Goal: Transaction & Acquisition: Download file/media

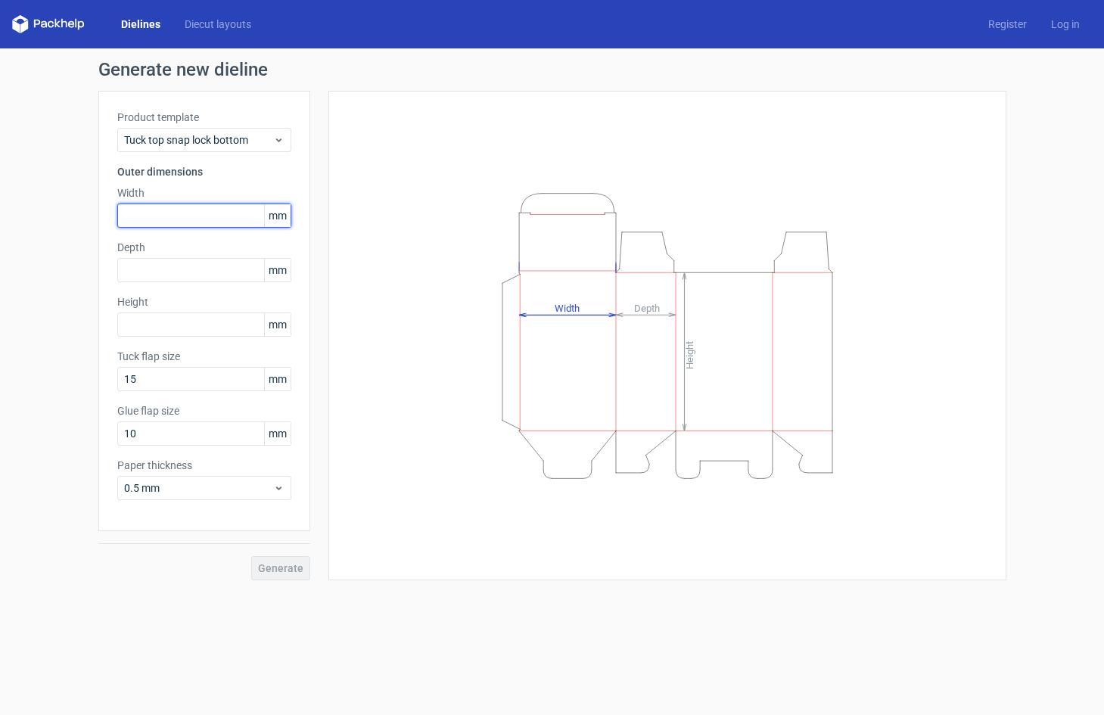
click at [244, 207] on input "text" at bounding box center [204, 216] width 174 height 24
type input "47"
click at [250, 269] on input "text" at bounding box center [204, 270] width 174 height 24
type input "47"
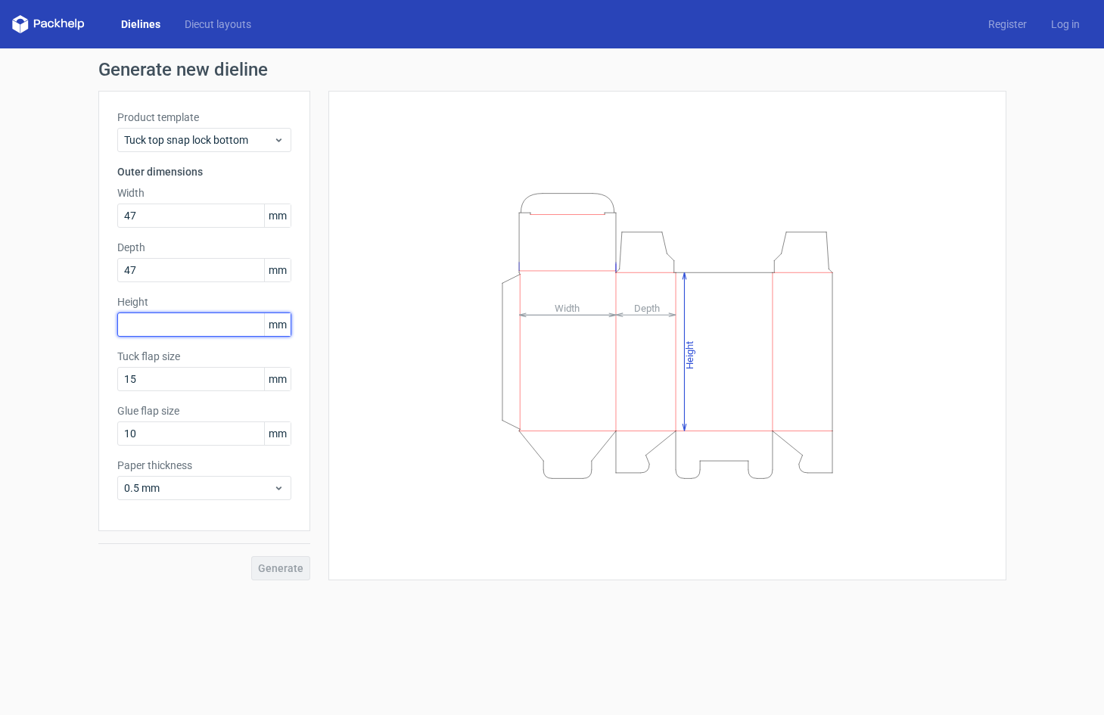
click at [234, 323] on input "text" at bounding box center [204, 325] width 174 height 24
type input "109"
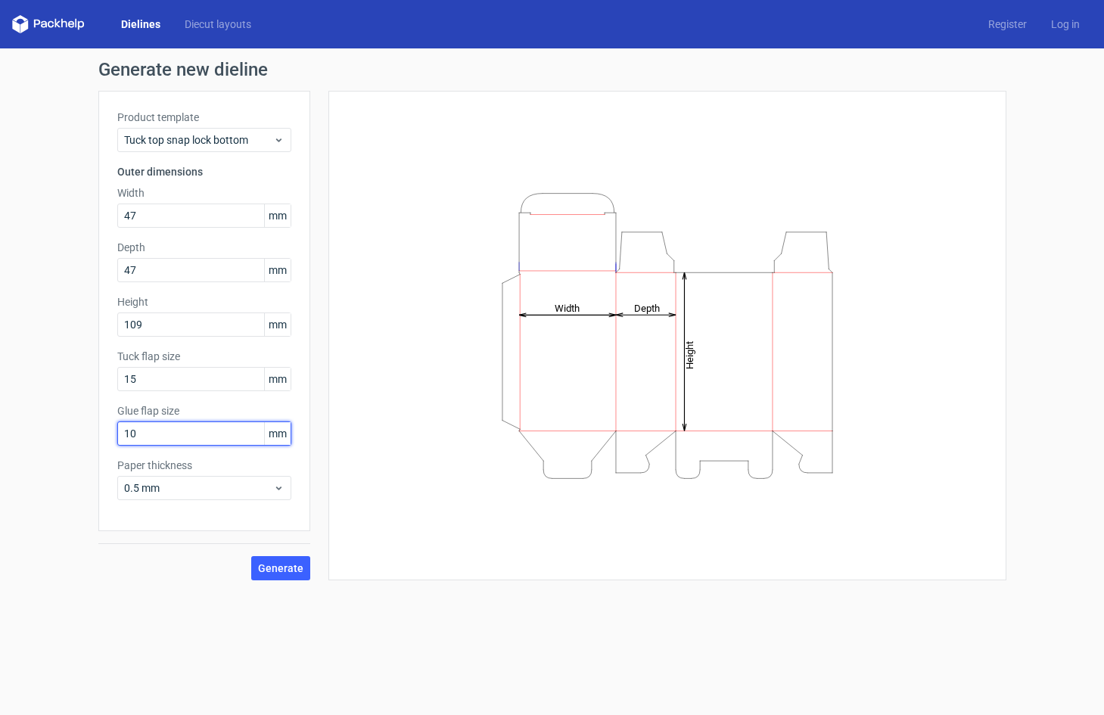
drag, startPoint x: 190, startPoint y: 435, endPoint x: 97, endPoint y: 428, distance: 93.4
click at [97, 428] on div "Generate new dieline Product template Tuck top snap lock bottom Outer dimension…" at bounding box center [552, 320] width 1104 height 544
type input "13"
drag, startPoint x: 209, startPoint y: 125, endPoint x: 234, endPoint y: 144, distance: 31.3
click at [209, 126] on div "Product template Tuck top snap lock bottom" at bounding box center [204, 131] width 174 height 42
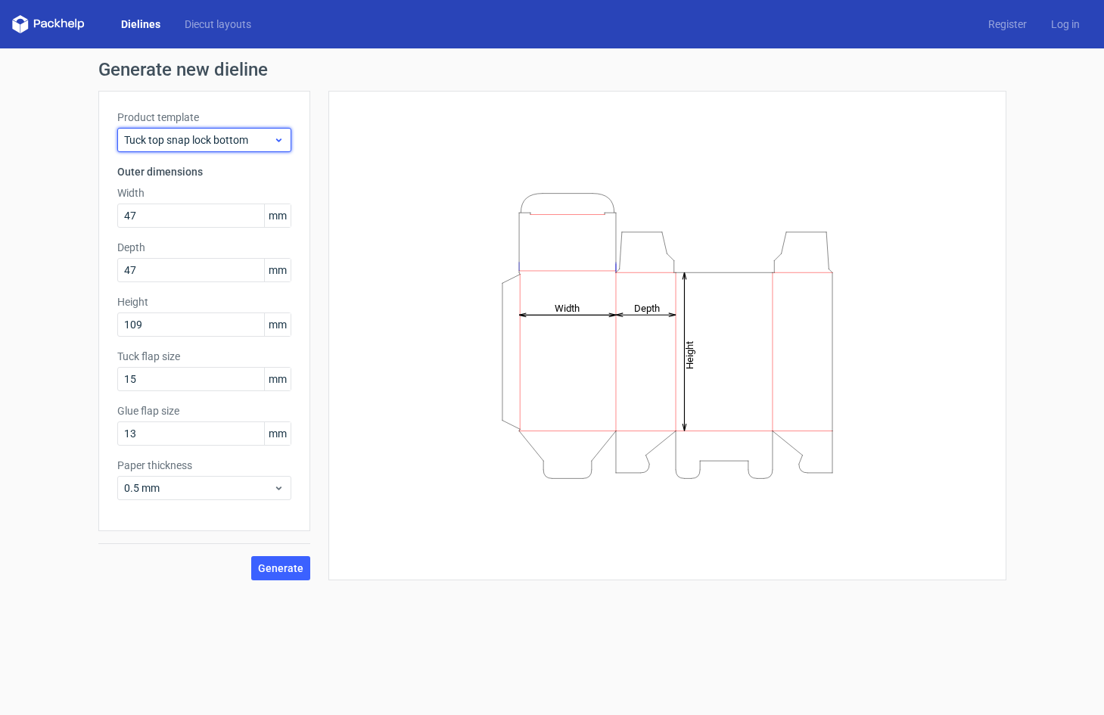
click at [234, 144] on span "Tuck top snap lock bottom" at bounding box center [198, 139] width 149 height 15
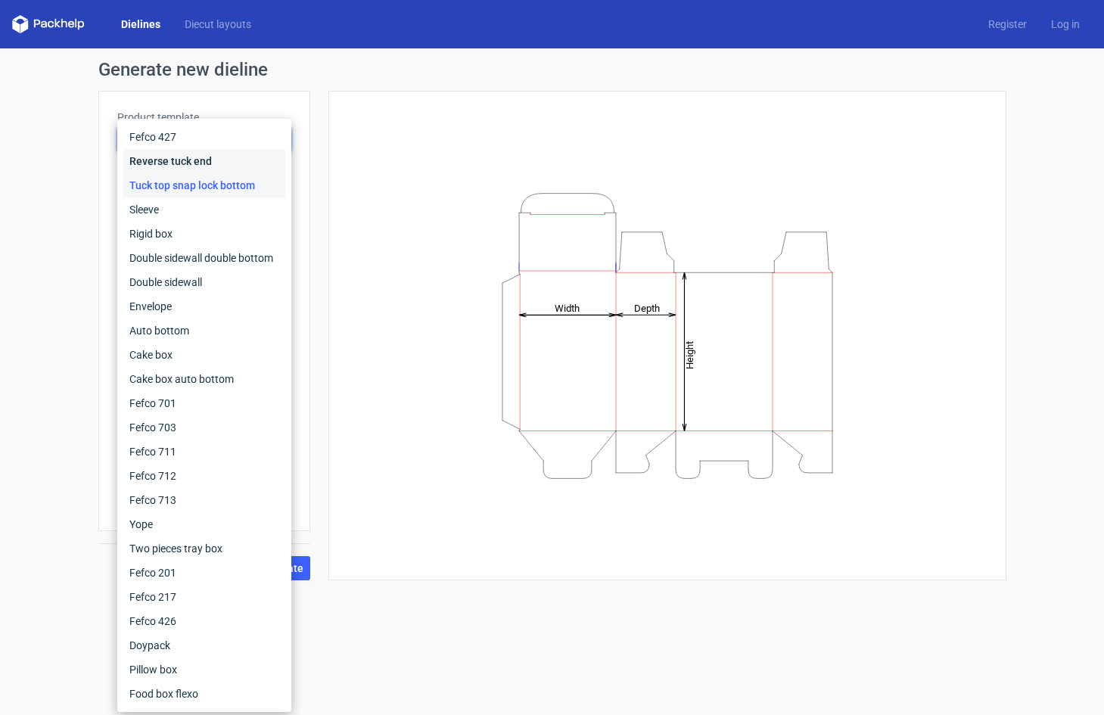
click at [193, 151] on div "Reverse tuck end" at bounding box center [204, 161] width 162 height 24
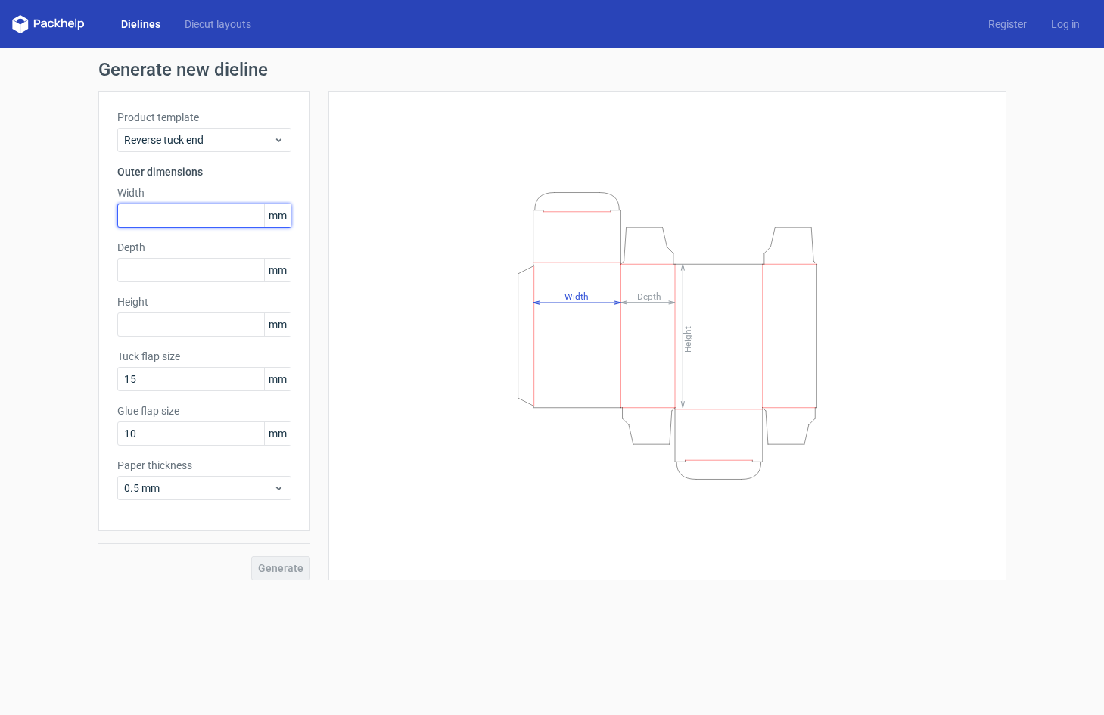
click at [170, 223] on input "text" at bounding box center [204, 216] width 174 height 24
type input "47"
click at [217, 269] on input "text" at bounding box center [204, 270] width 174 height 24
type input "47"
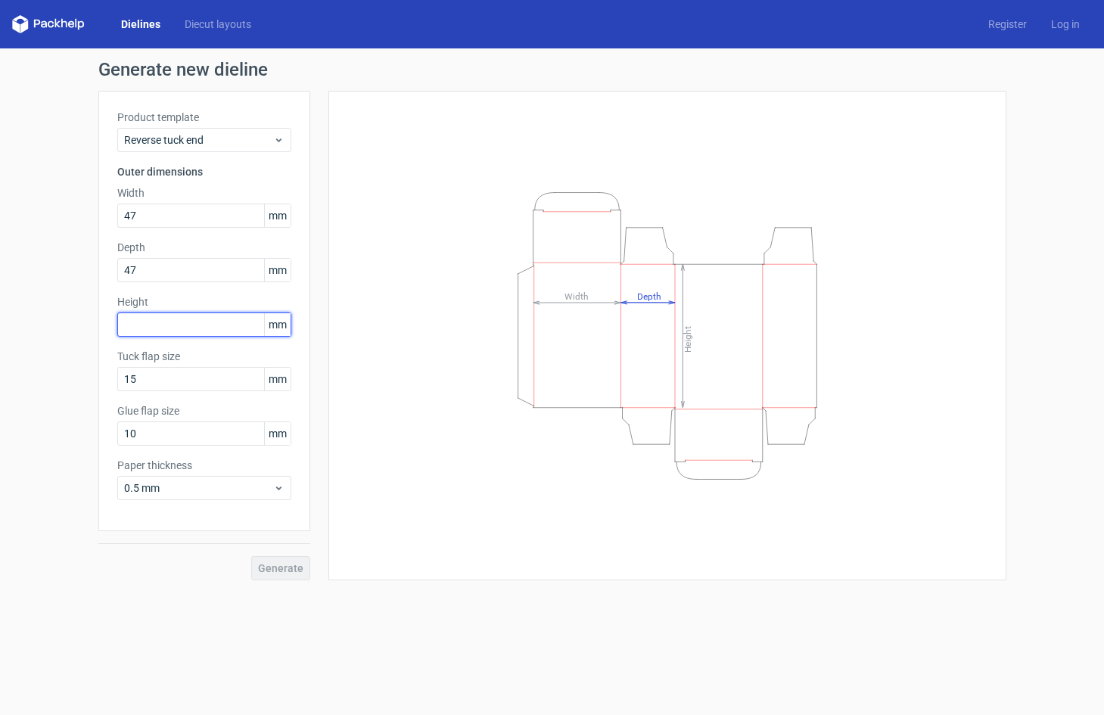
click at [224, 320] on input "text" at bounding box center [204, 325] width 174 height 24
type input "109"
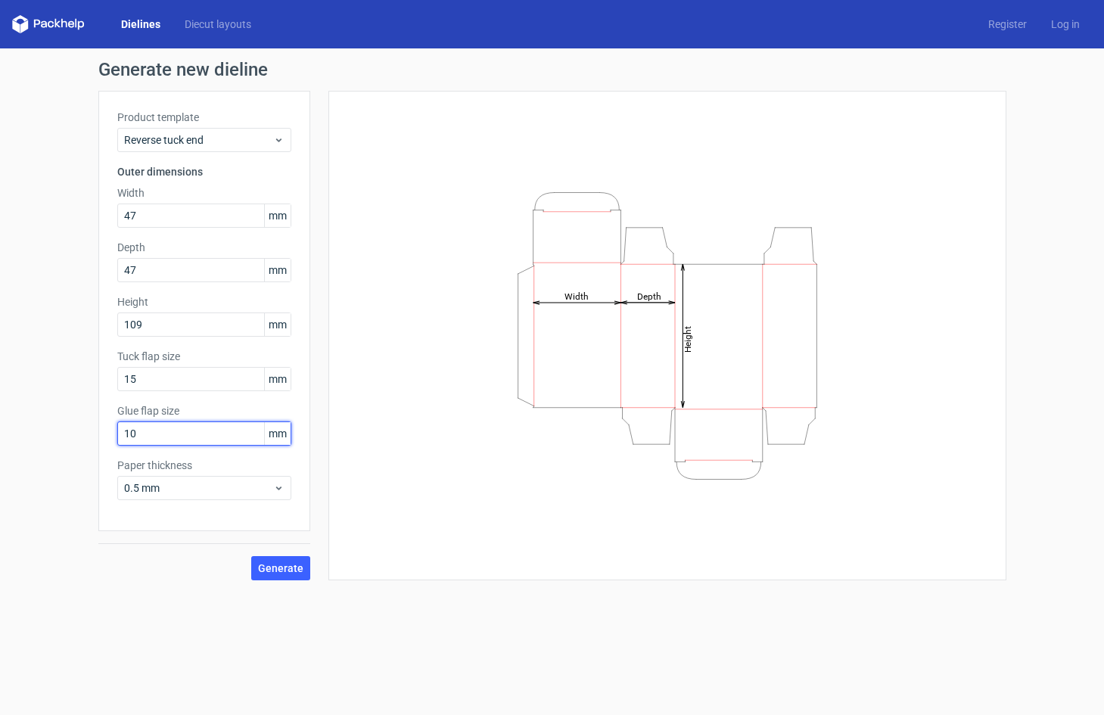
drag, startPoint x: 131, startPoint y: 438, endPoint x: 36, endPoint y: 438, distance: 95.4
click at [36, 438] on div "Generate new dieline Product template Reverse tuck end Outer dimensions Width 4…" at bounding box center [552, 320] width 1104 height 544
type input "13"
click at [299, 565] on span "Generate" at bounding box center [280, 568] width 45 height 11
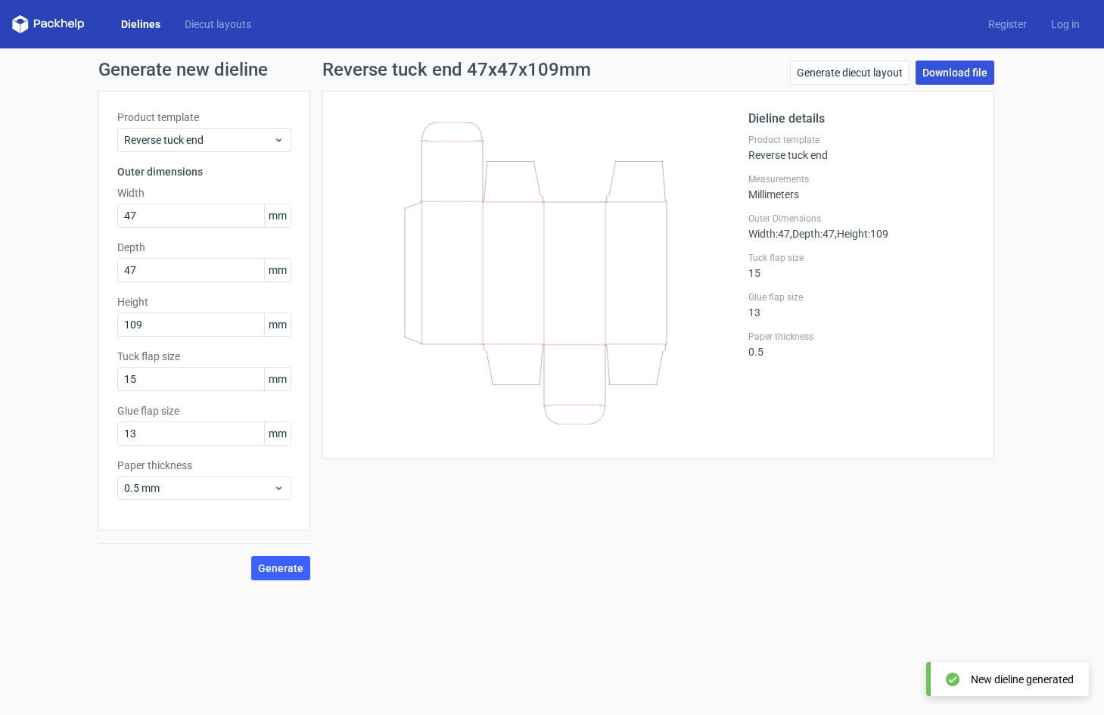
click at [967, 70] on link "Download file" at bounding box center [955, 73] width 79 height 24
